Goal: Task Accomplishment & Management: Manage account settings

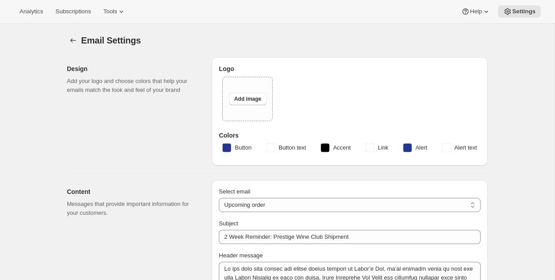
select select "subscriptionMessage"
select select "14"
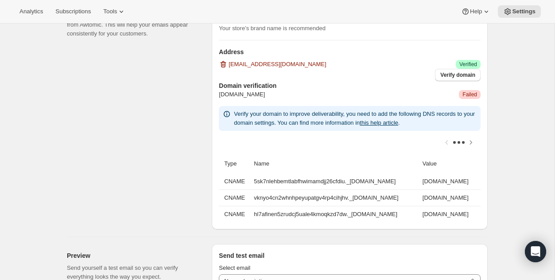
scroll to position [727, 0]
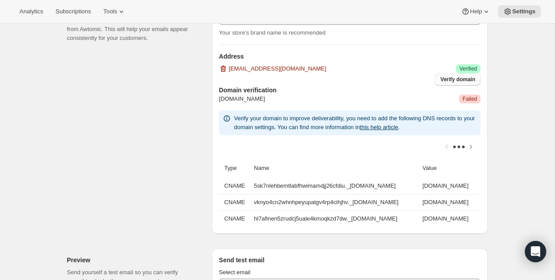
click at [446, 82] on span "Verify domain" at bounding box center [458, 79] width 35 height 7
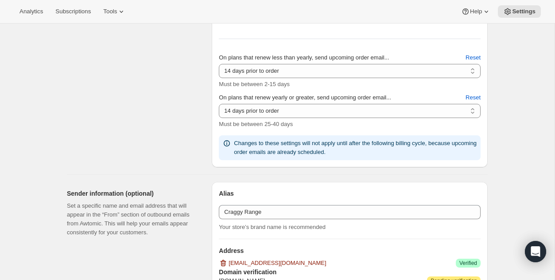
scroll to position [516, 0]
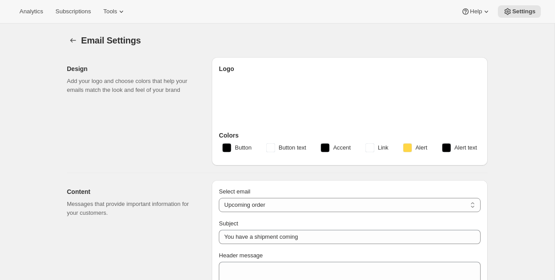
select select "subscriptionMessage"
select select "5"
select select "15"
